Goal: Task Accomplishment & Management: Use online tool/utility

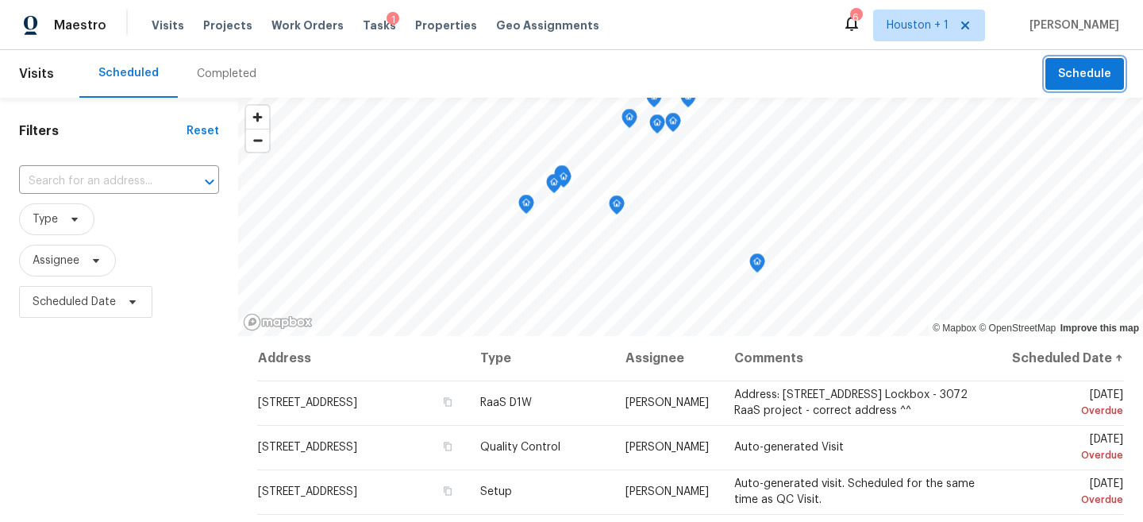
click at [1077, 73] on span "Schedule" at bounding box center [1084, 74] width 53 height 20
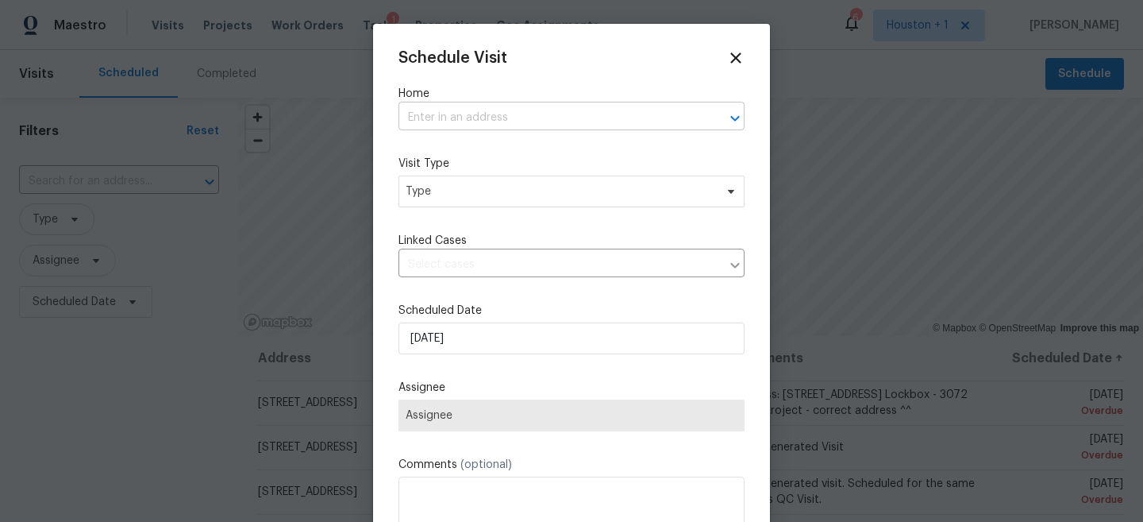
click at [542, 111] on input "text" at bounding box center [550, 118] width 302 height 25
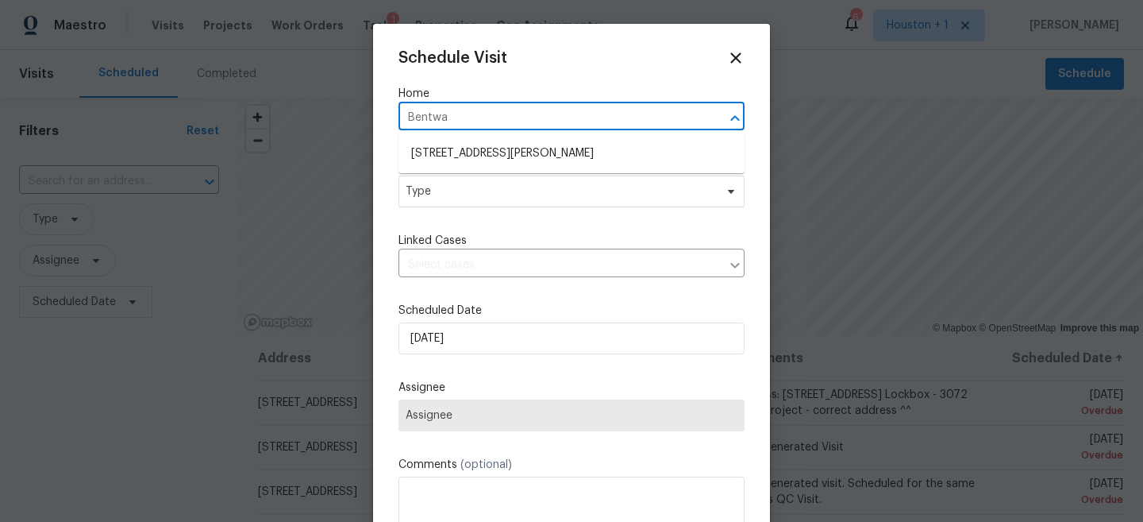
click at [514, 139] on ul "[STREET_ADDRESS][PERSON_NAME]" at bounding box center [572, 153] width 346 height 39
type input "Bent wa"
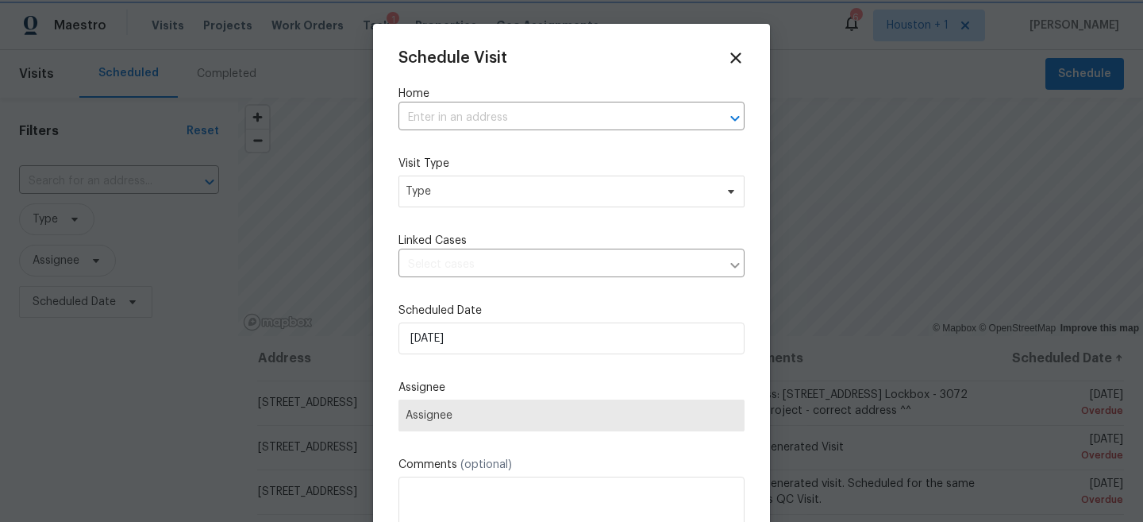
click at [251, 131] on div at bounding box center [571, 261] width 1143 height 522
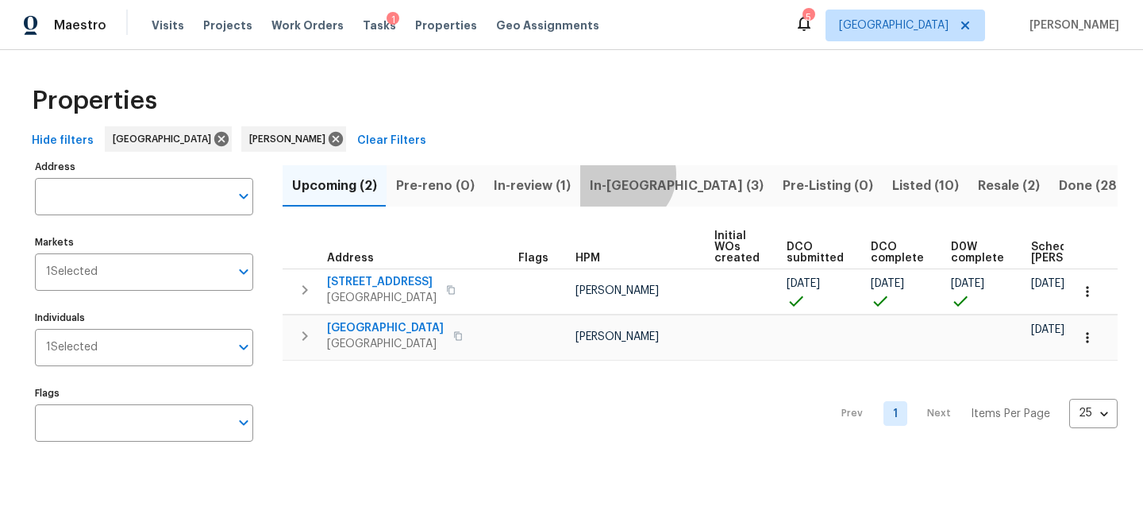
click at [616, 175] on span "In-reno (3)" at bounding box center [677, 186] width 174 height 22
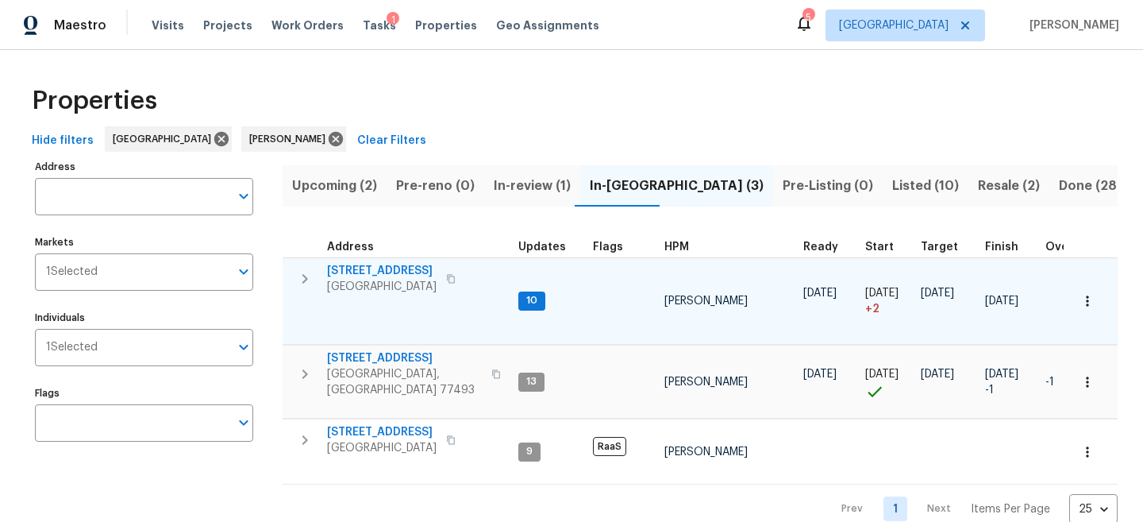
click at [406, 266] on span "3231 Bent Brook Way" at bounding box center [382, 271] width 110 height 16
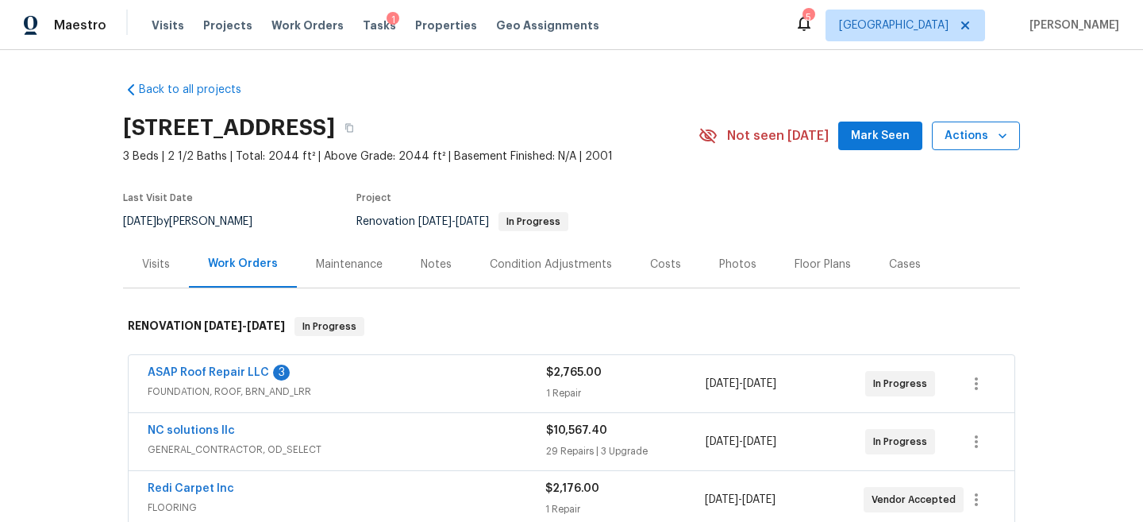
click at [1004, 143] on icon "button" at bounding box center [1003, 136] width 16 height 16
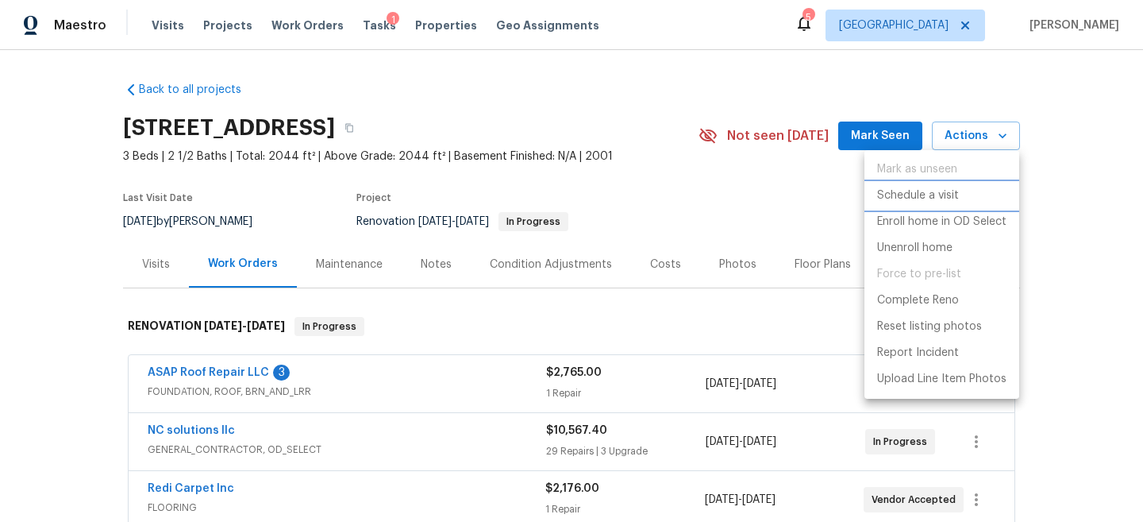
click at [925, 196] on p "Schedule a visit" at bounding box center [918, 195] width 82 height 17
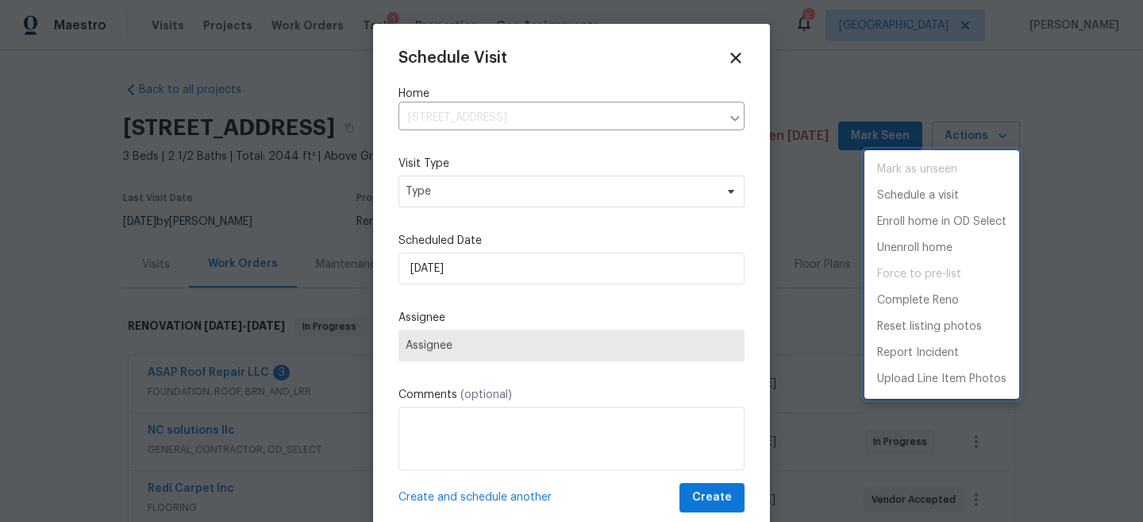
click at [559, 233] on div at bounding box center [571, 261] width 1143 height 522
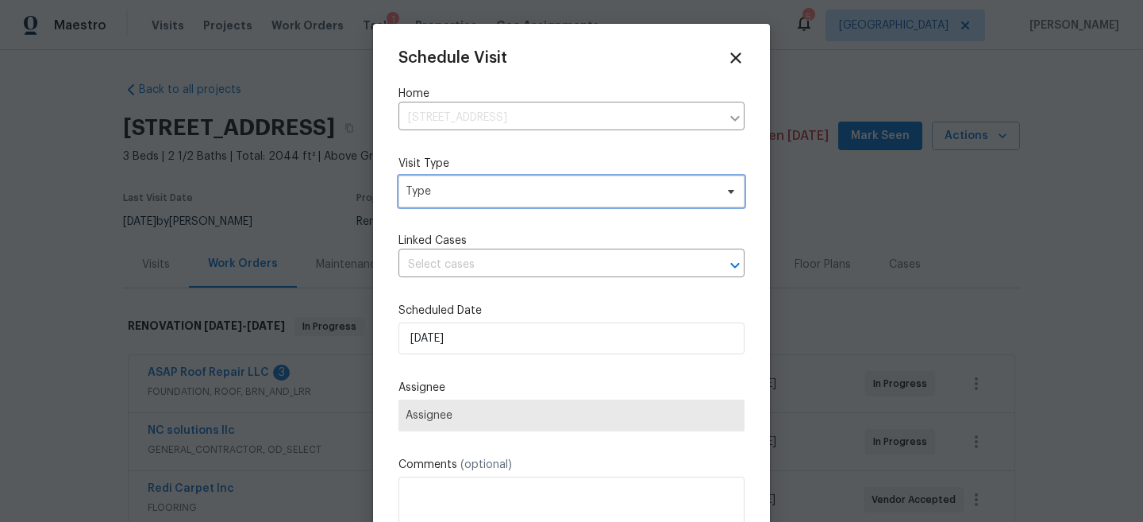
click at [591, 185] on span "Type" at bounding box center [560, 191] width 309 height 16
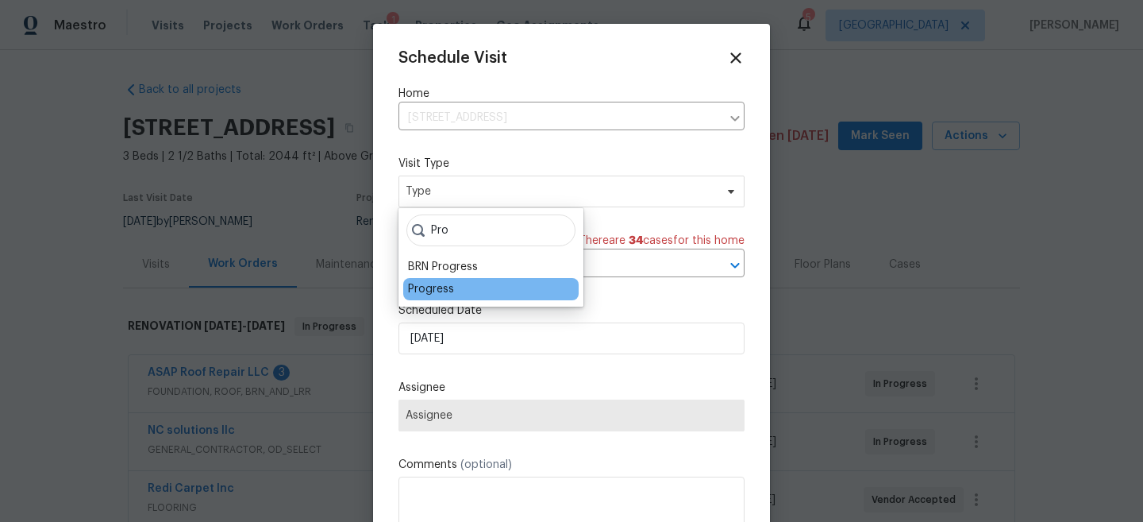
type input "Pro"
click at [430, 294] on div "Progress" at bounding box center [431, 289] width 46 height 16
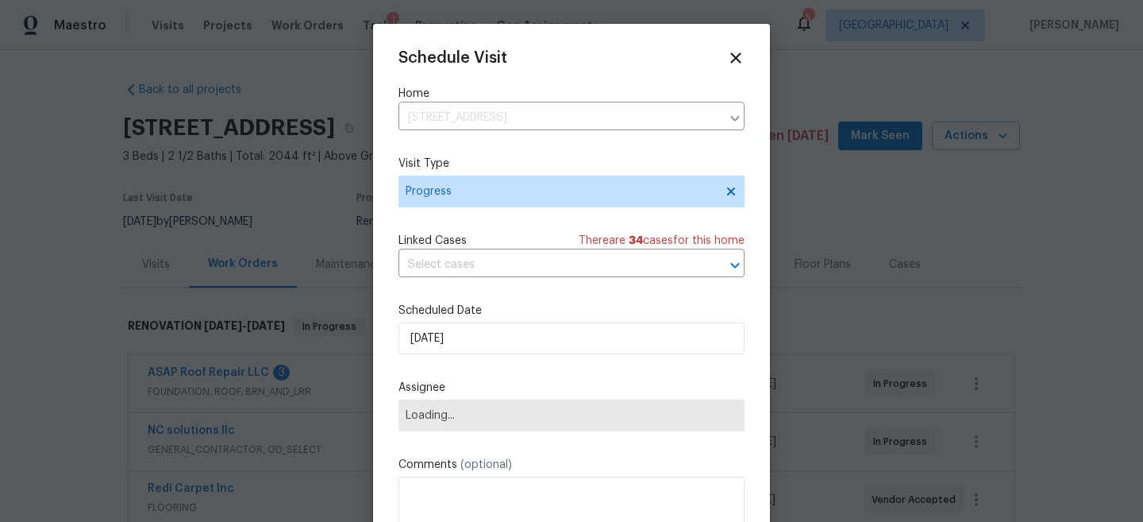
click at [452, 388] on label "Assignee" at bounding box center [572, 387] width 346 height 16
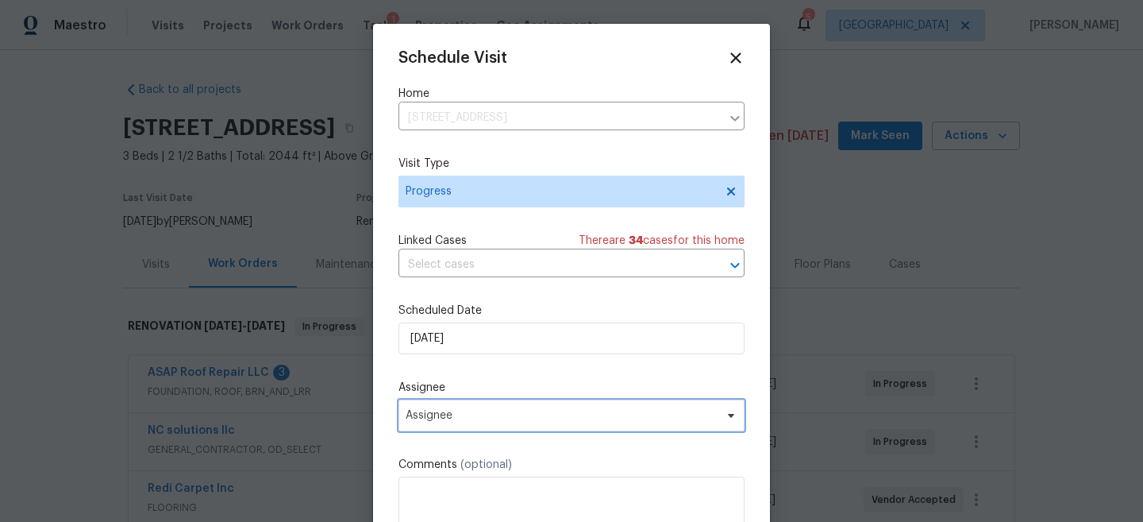
click at [441, 409] on span "Assignee" at bounding box center [572, 415] width 346 height 32
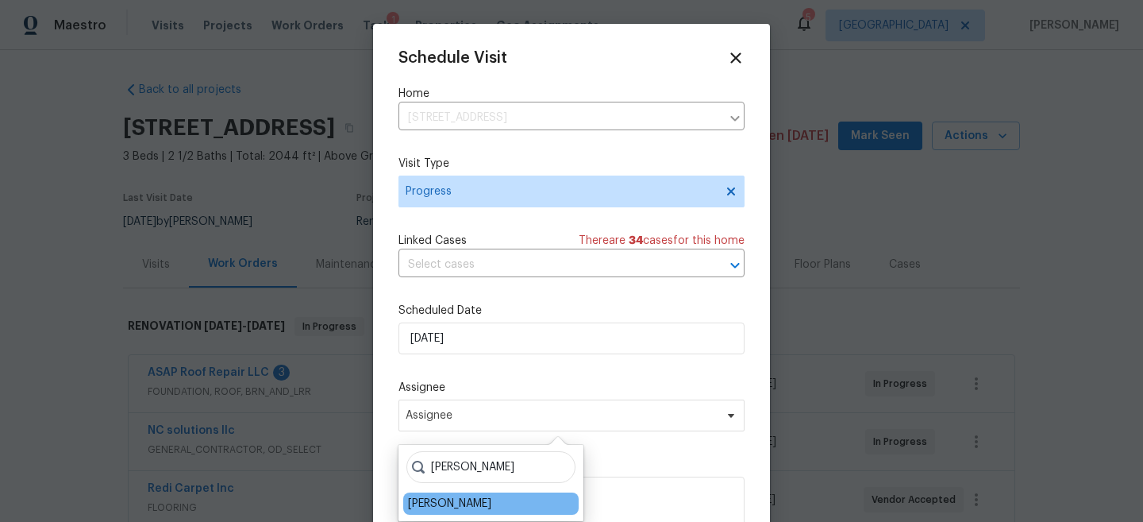
type input "[PERSON_NAME]"
click at [440, 514] on div "[PERSON_NAME]" at bounding box center [490, 503] width 175 height 22
click at [443, 503] on div "[PERSON_NAME]" at bounding box center [449, 503] width 83 height 16
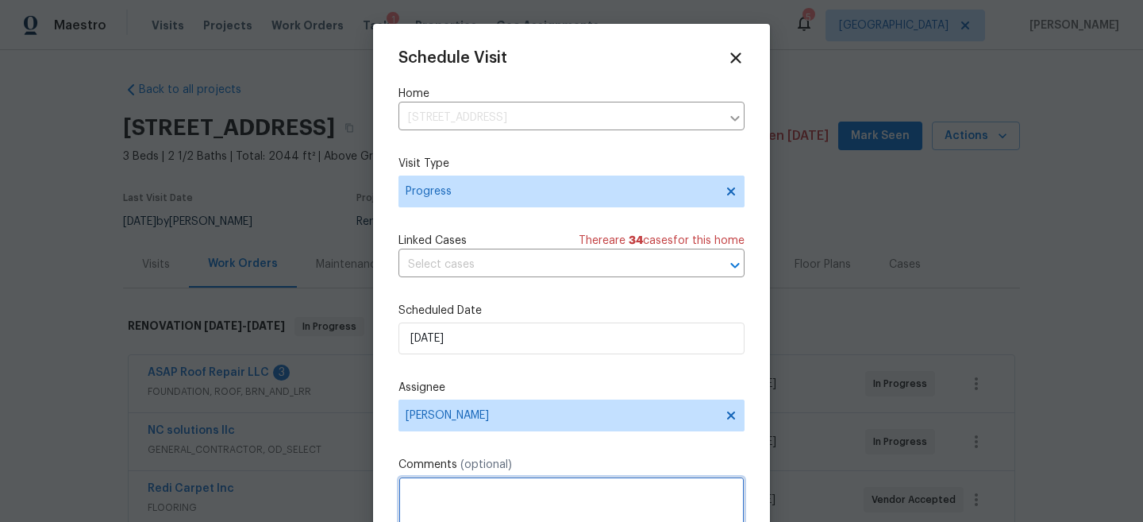
click at [453, 496] on textarea at bounding box center [572, 508] width 346 height 64
type textarea "R"
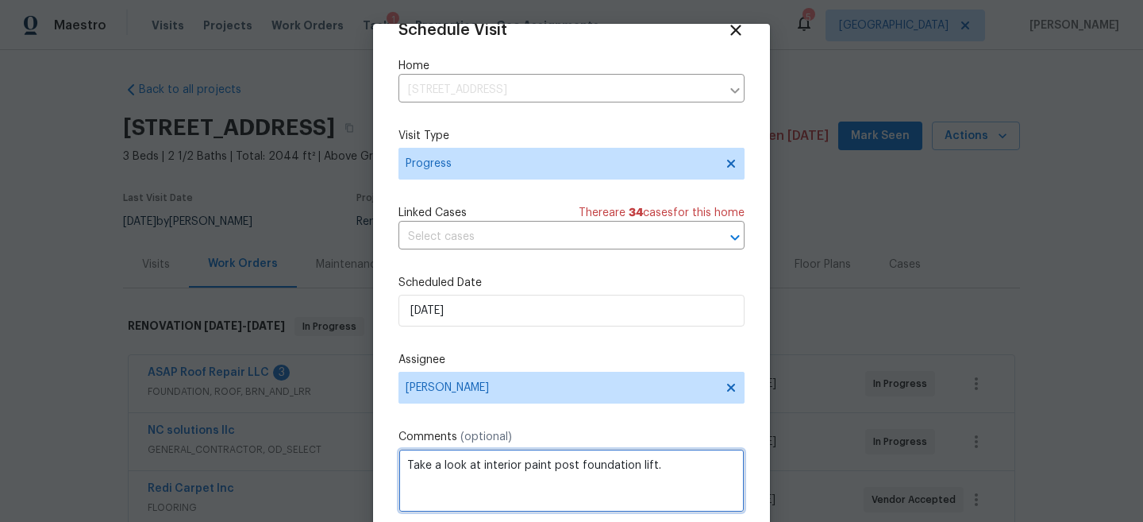
scroll to position [82, 0]
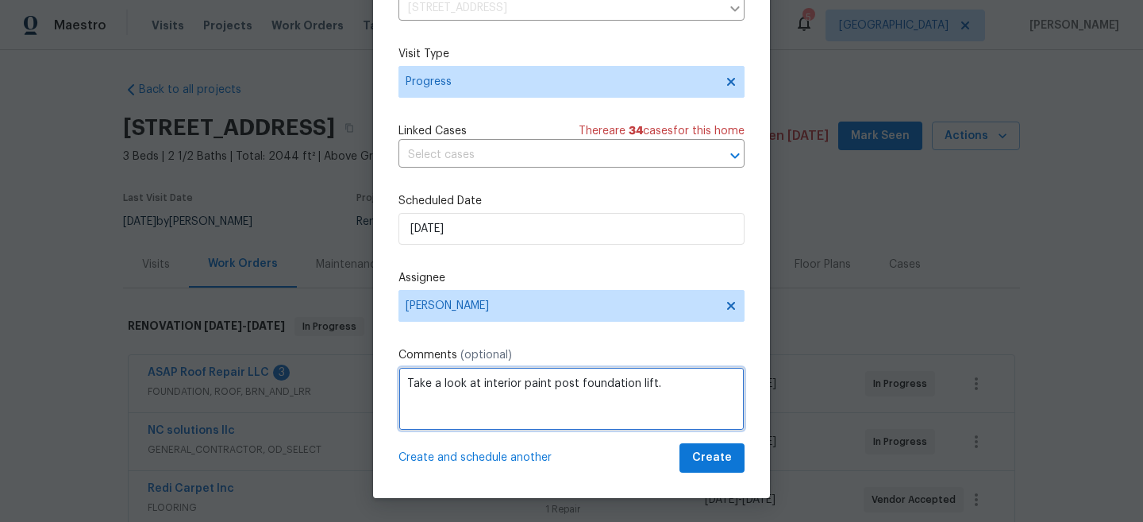
type textarea "Take a look at interior paint post foundation lift."
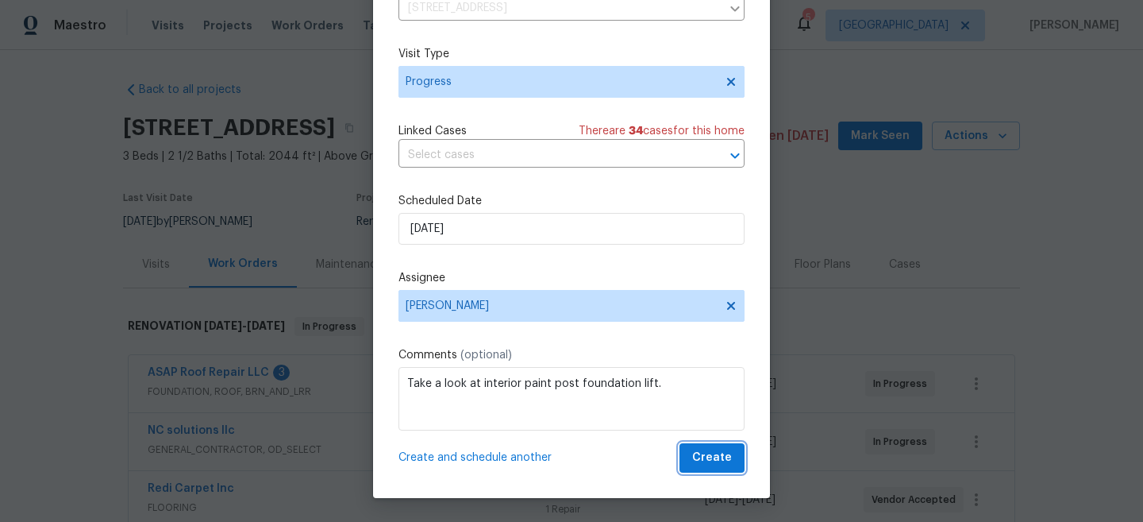
click at [703, 463] on span "Create" at bounding box center [712, 458] width 40 height 20
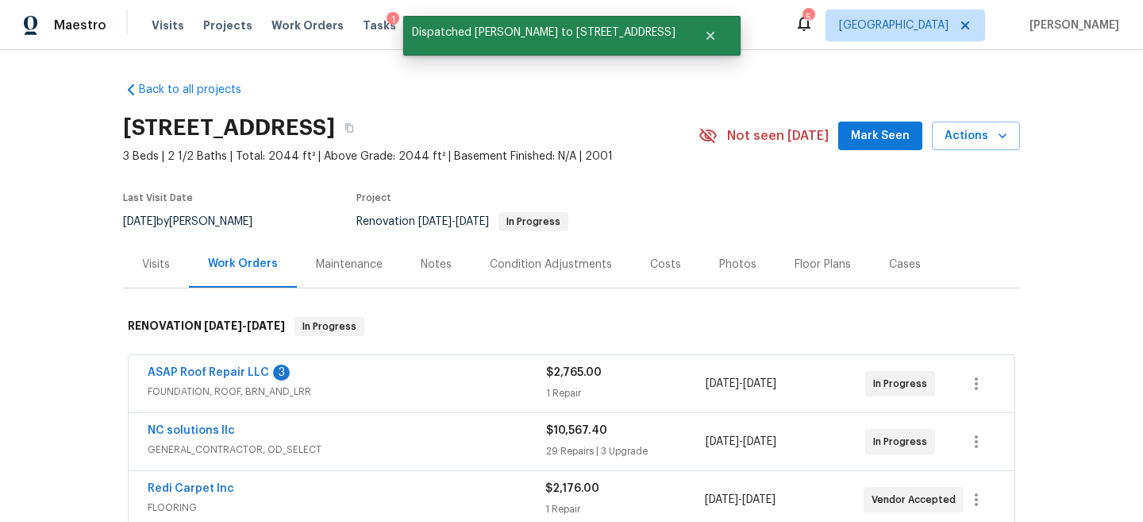
scroll to position [0, 0]
